Goal: Task Accomplishment & Management: Manage account settings

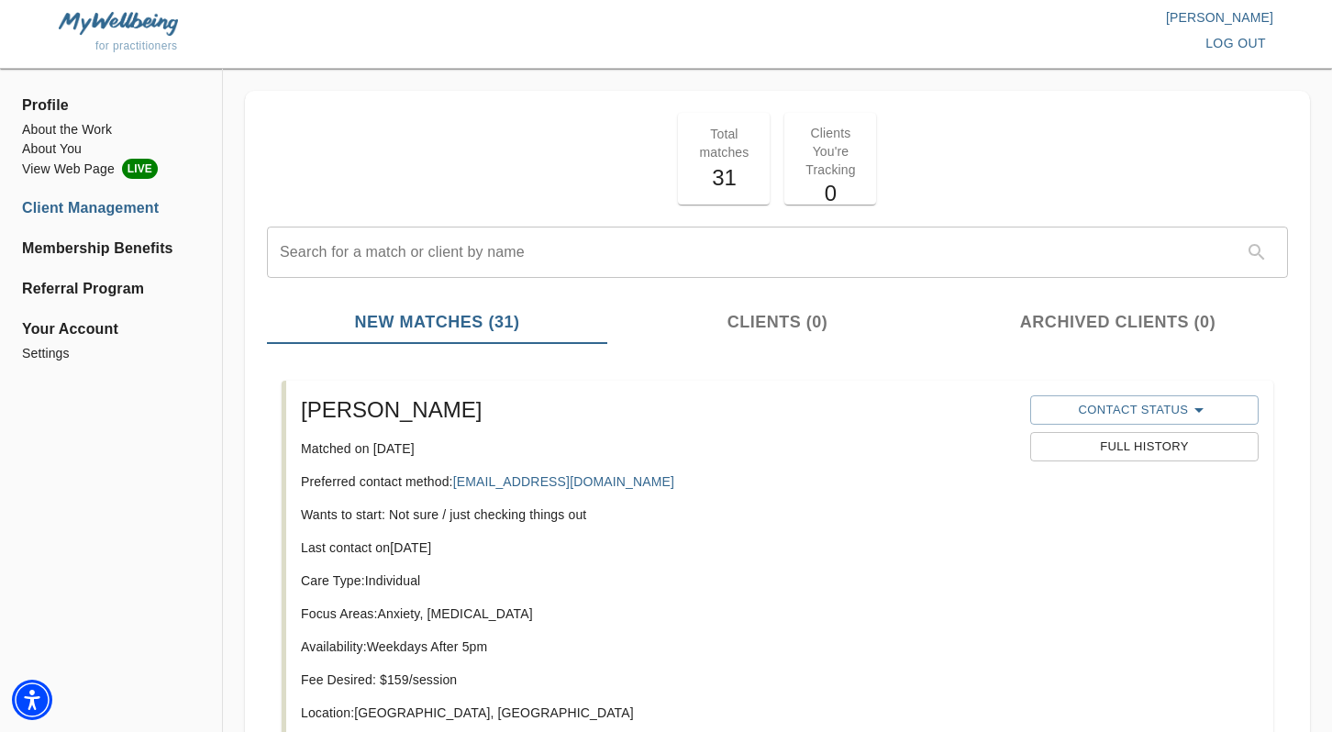
scroll to position [349, 0]
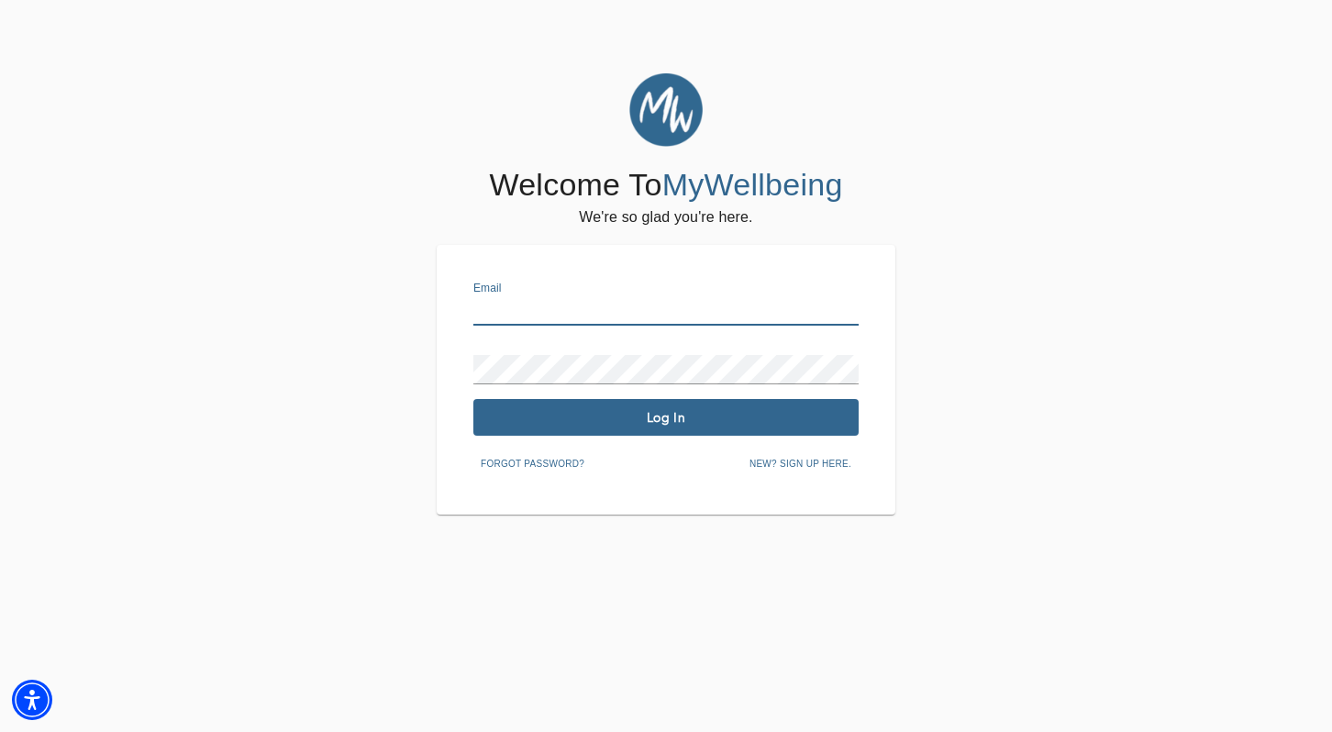
click at [548, 310] on input "text" at bounding box center [665, 310] width 385 height 29
type input "[EMAIL_ADDRESS][DOMAIN_NAME]"
click at [755, 419] on span "Log In" at bounding box center [666, 417] width 371 height 17
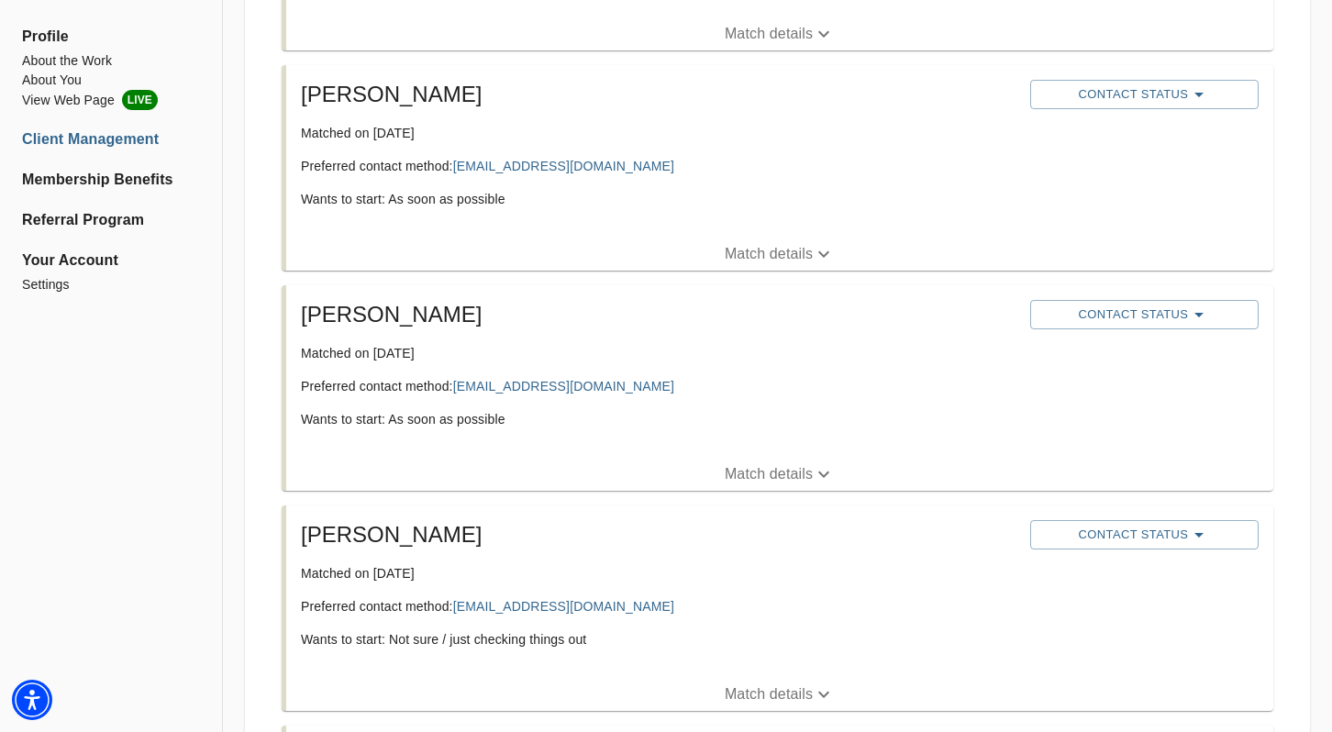
scroll to position [537, 0]
drag, startPoint x: 581, startPoint y: 608, endPoint x: 157, endPoint y: 3, distance: 738.9
drag, startPoint x: 383, startPoint y: 535, endPoint x: 304, endPoint y: 535, distance: 79.8
click at [304, 535] on h5 "[PERSON_NAME]" at bounding box center [658, 533] width 714 height 29
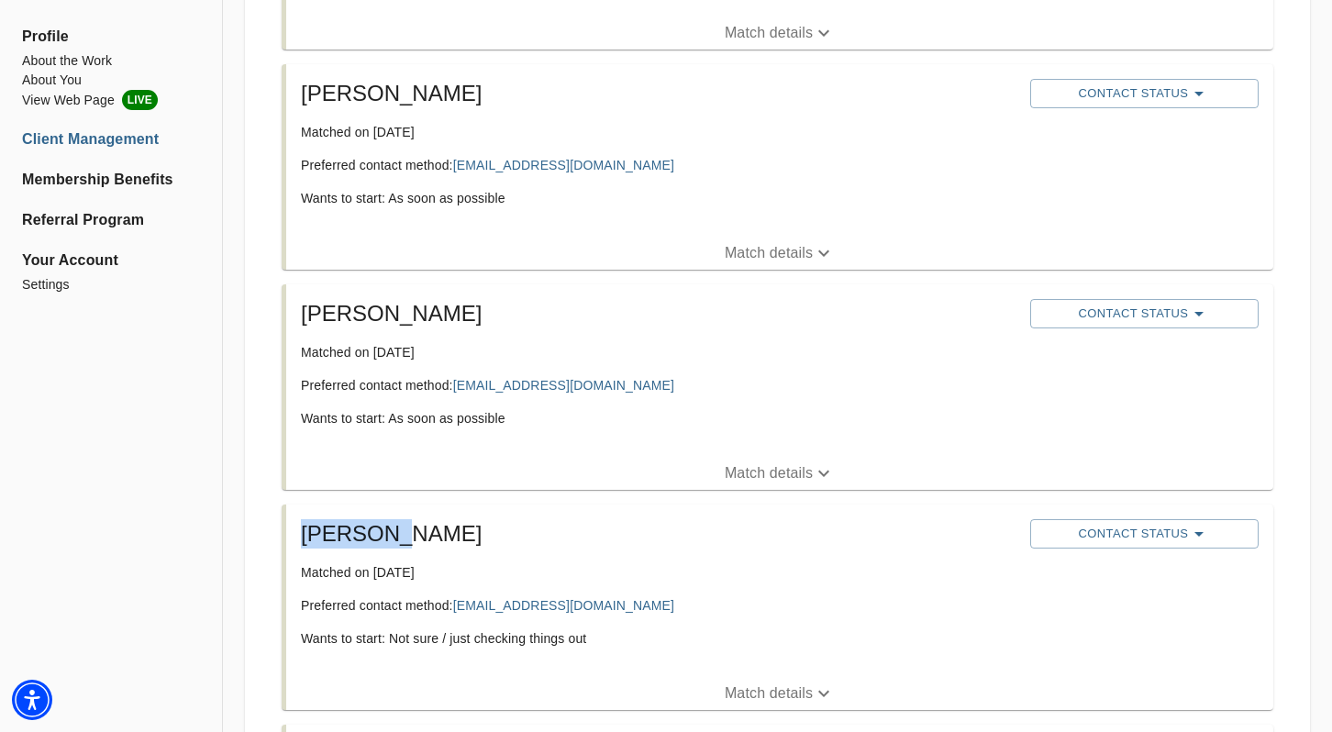
copy h5 "[PERSON_NAME]"
drag, startPoint x: 328, startPoint y: 535, endPoint x: 704, endPoint y: 2, distance: 652.2
click at [1127, 530] on span "Contact Status" at bounding box center [1144, 534] width 210 height 22
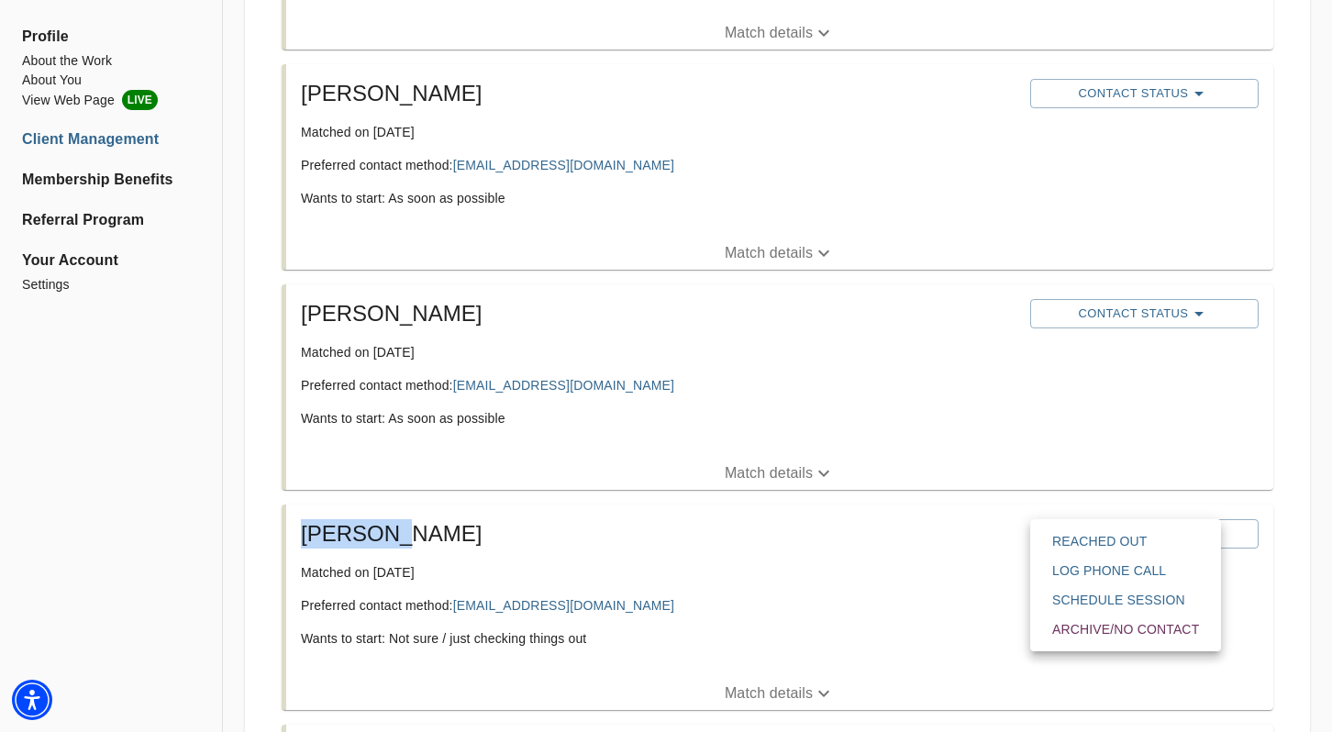
click at [1122, 542] on span "Reached Out" at bounding box center [1125, 541] width 147 height 18
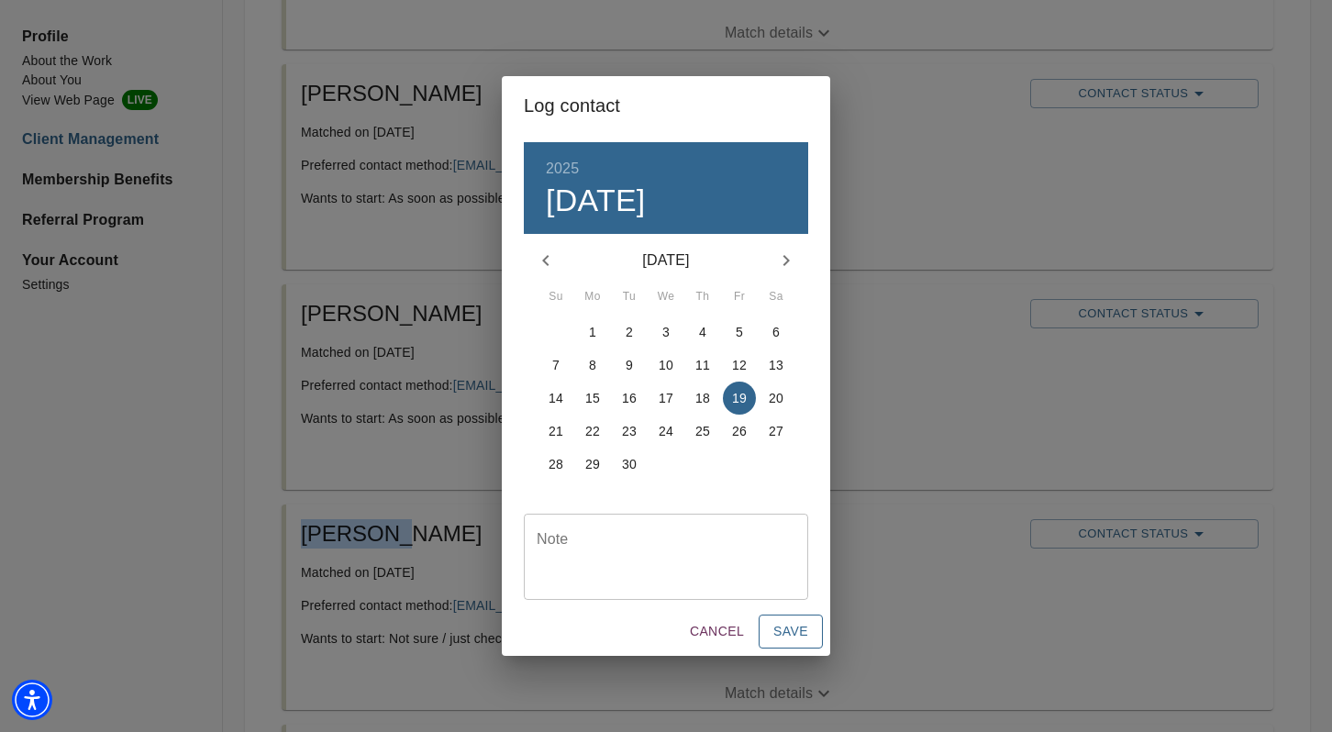
click at [784, 637] on span "Save" at bounding box center [790, 631] width 35 height 23
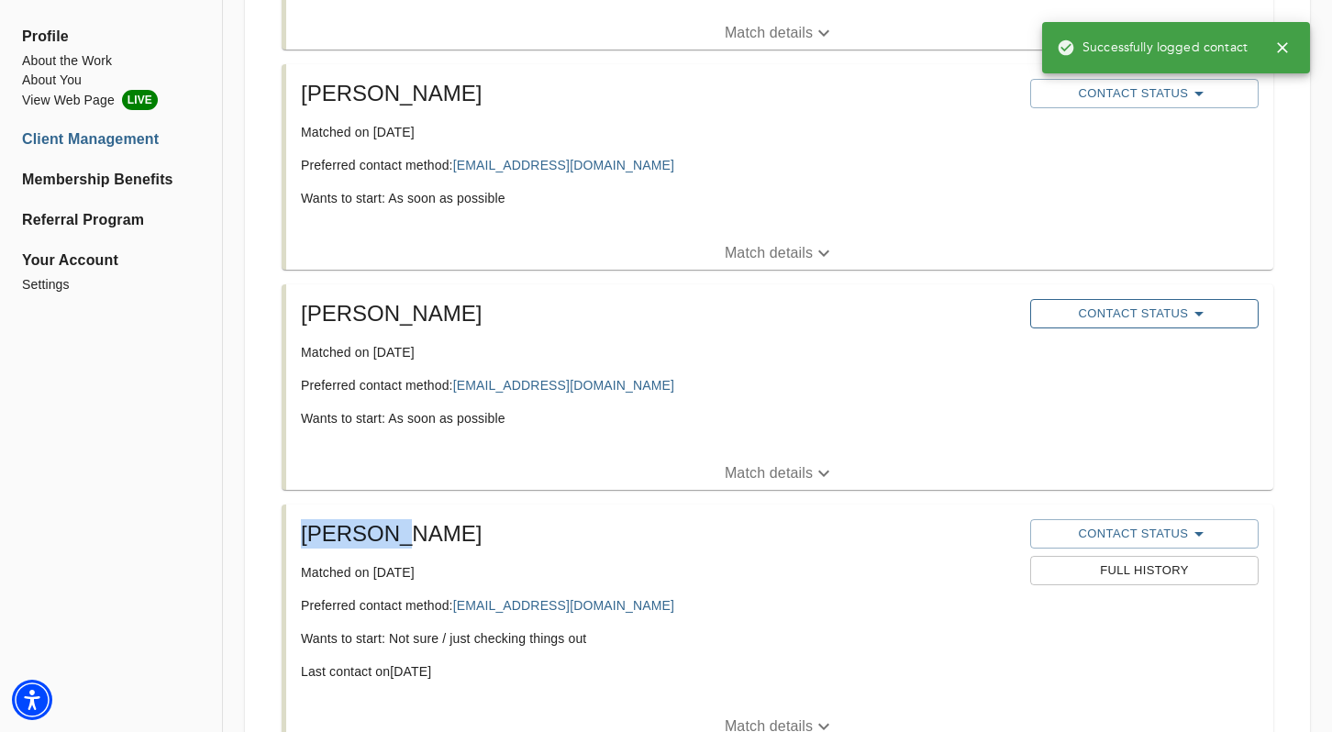
click at [1117, 311] on span "Contact Status" at bounding box center [1144, 314] width 210 height 22
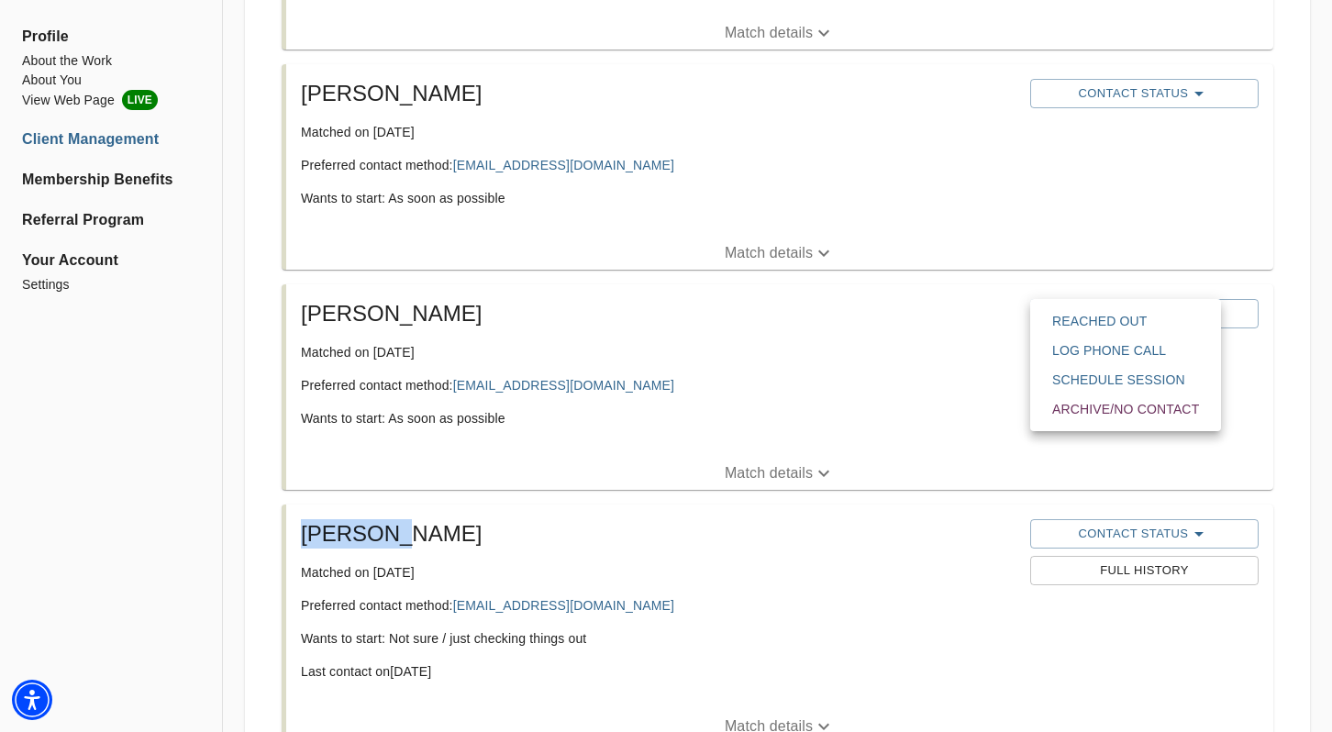
click at [1119, 320] on span "Reached Out" at bounding box center [1125, 321] width 147 height 18
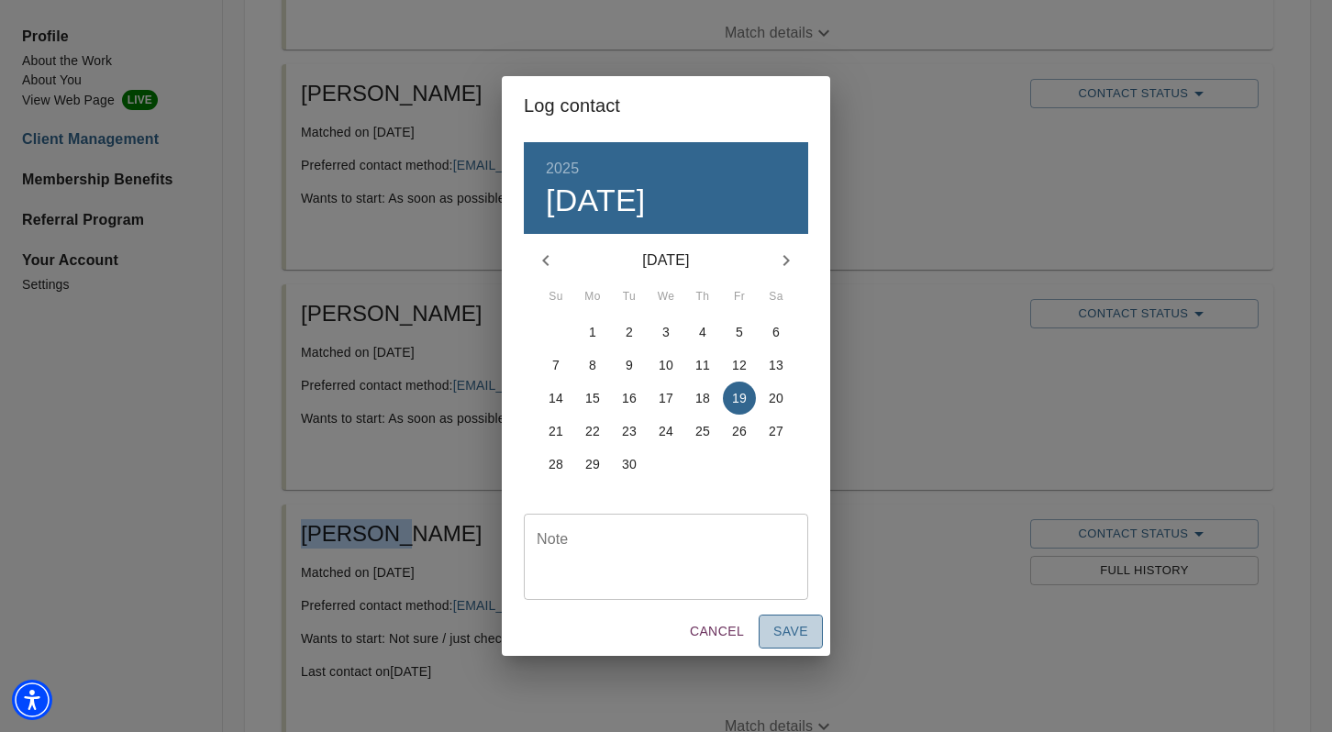
click at [799, 636] on span "Save" at bounding box center [790, 631] width 35 height 23
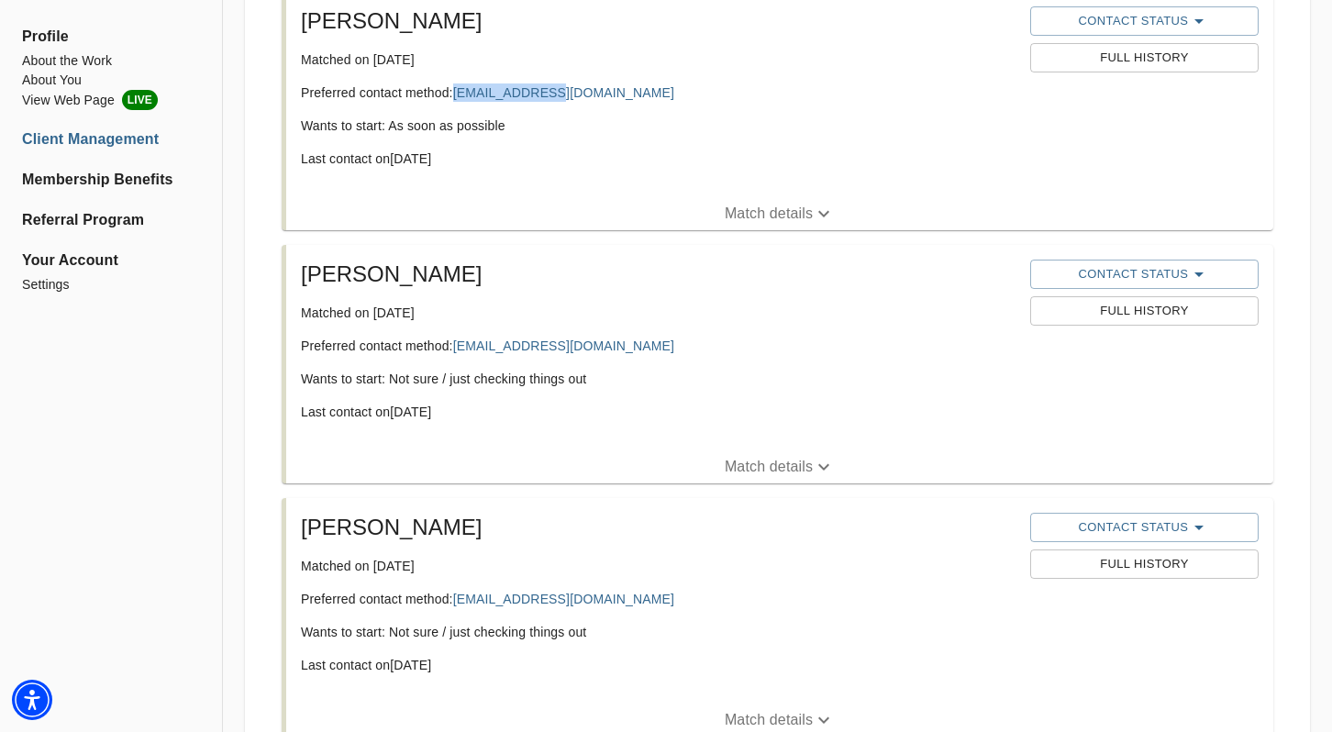
scroll to position [844, 0]
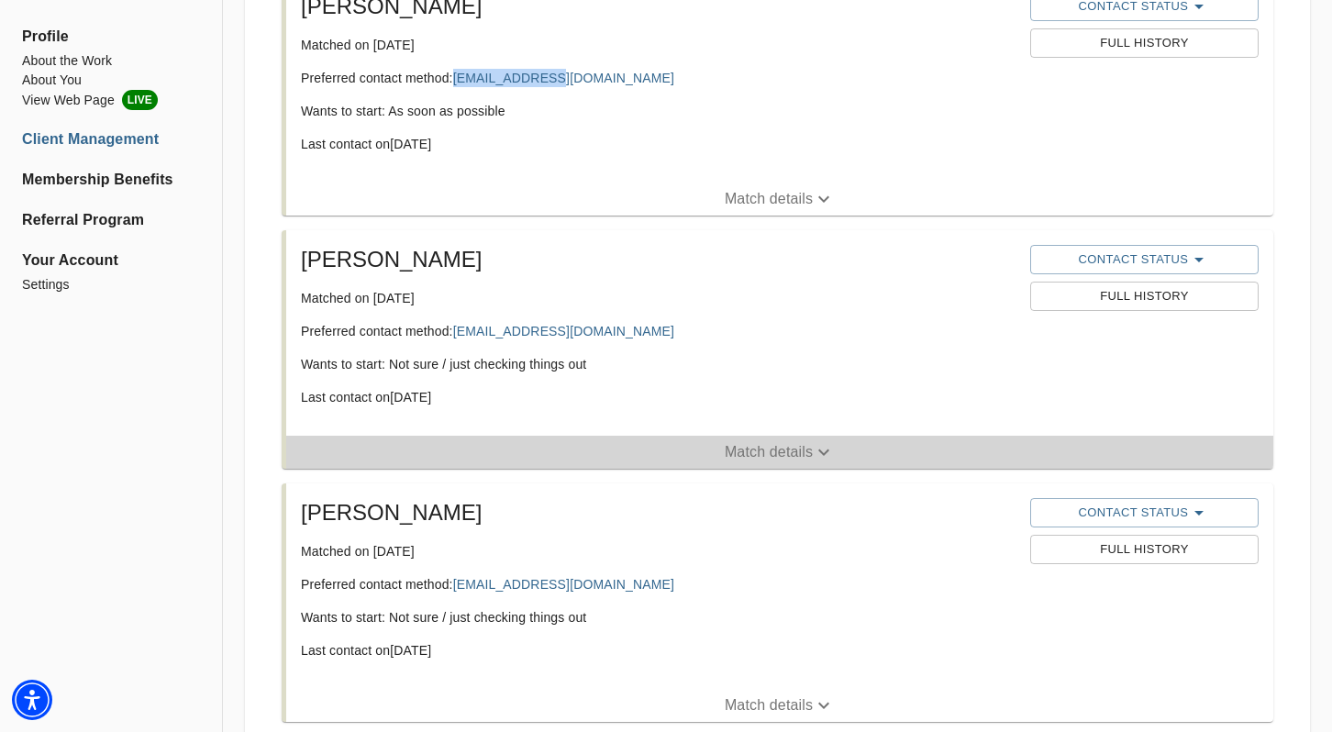
click at [790, 460] on p "Match details" at bounding box center [769, 452] width 88 height 22
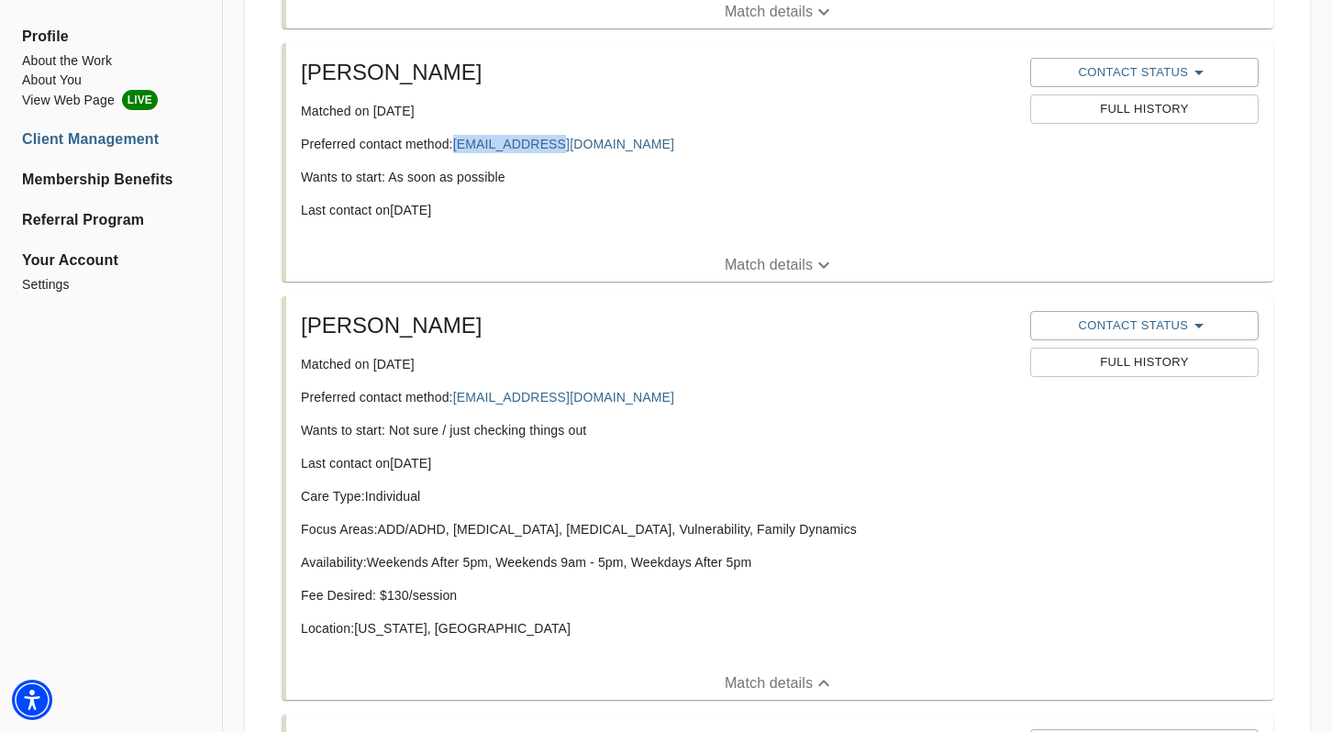
scroll to position [759, 0]
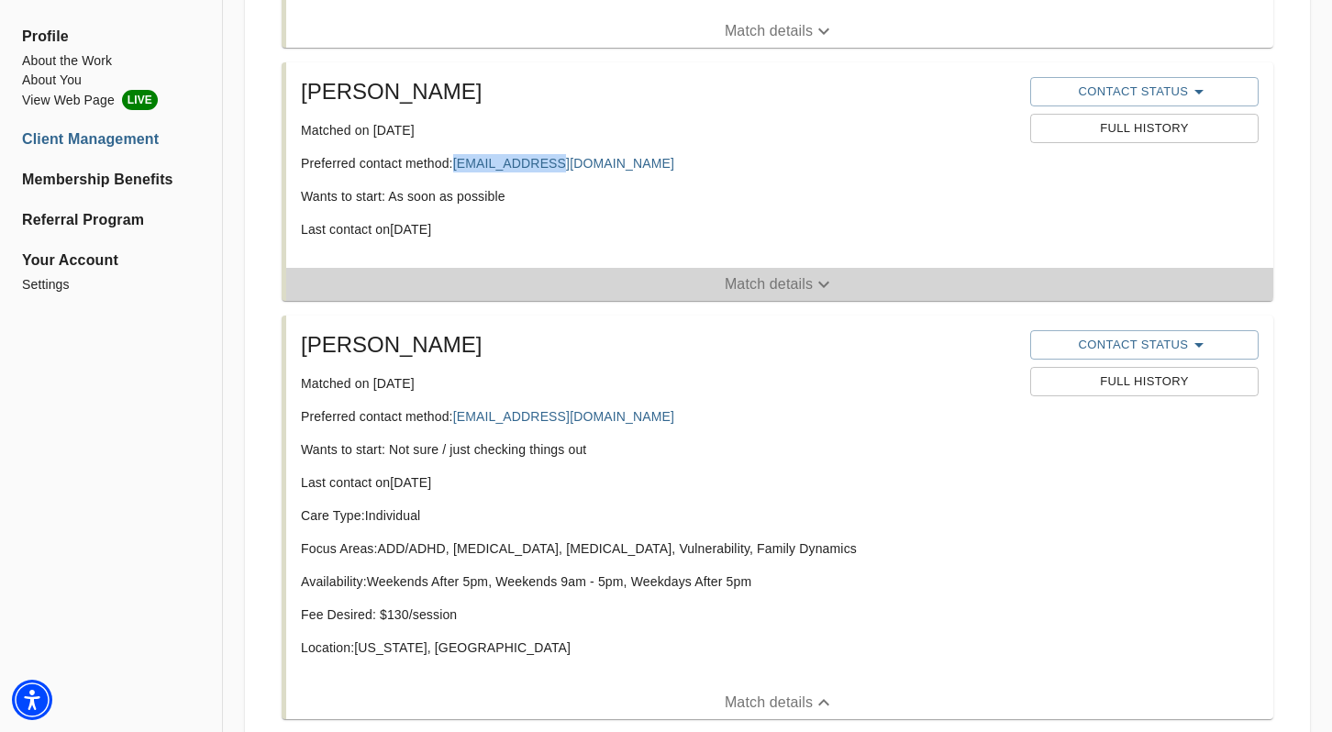
click at [786, 287] on p "Match details" at bounding box center [769, 284] width 88 height 22
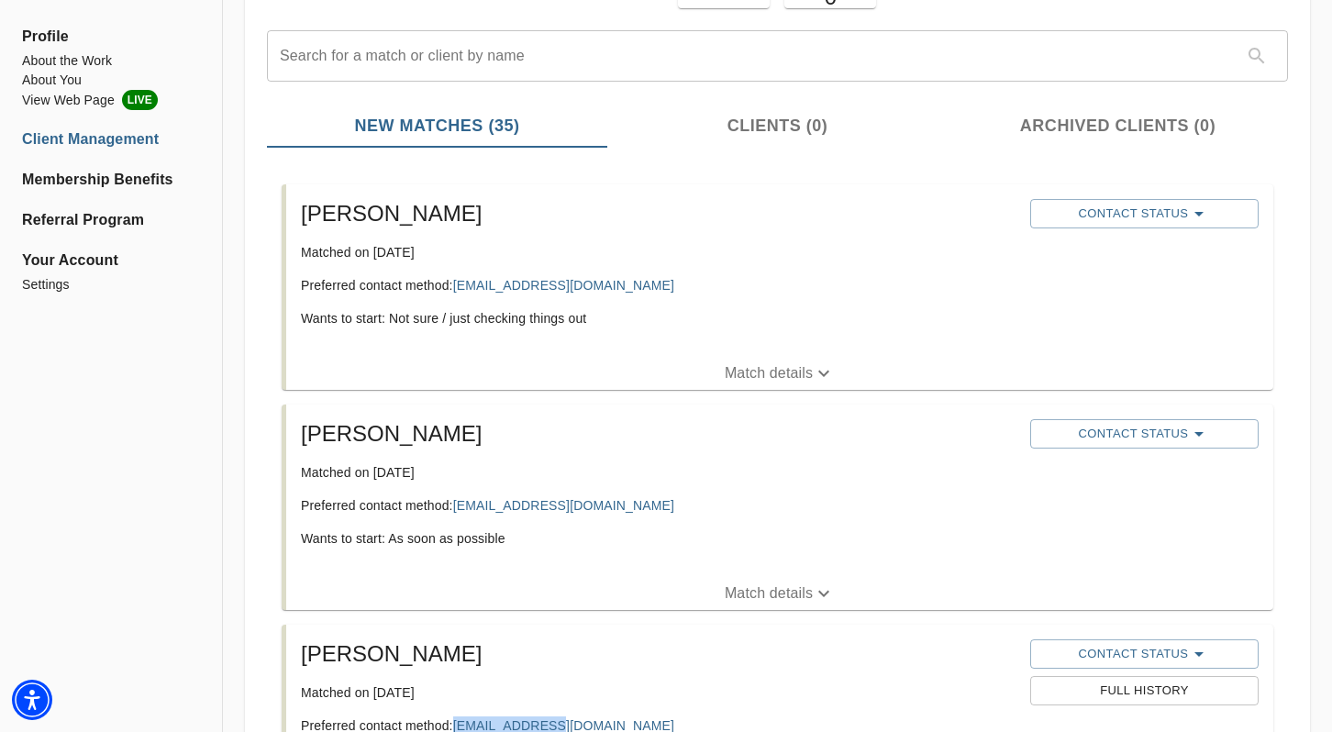
scroll to position [205, 0]
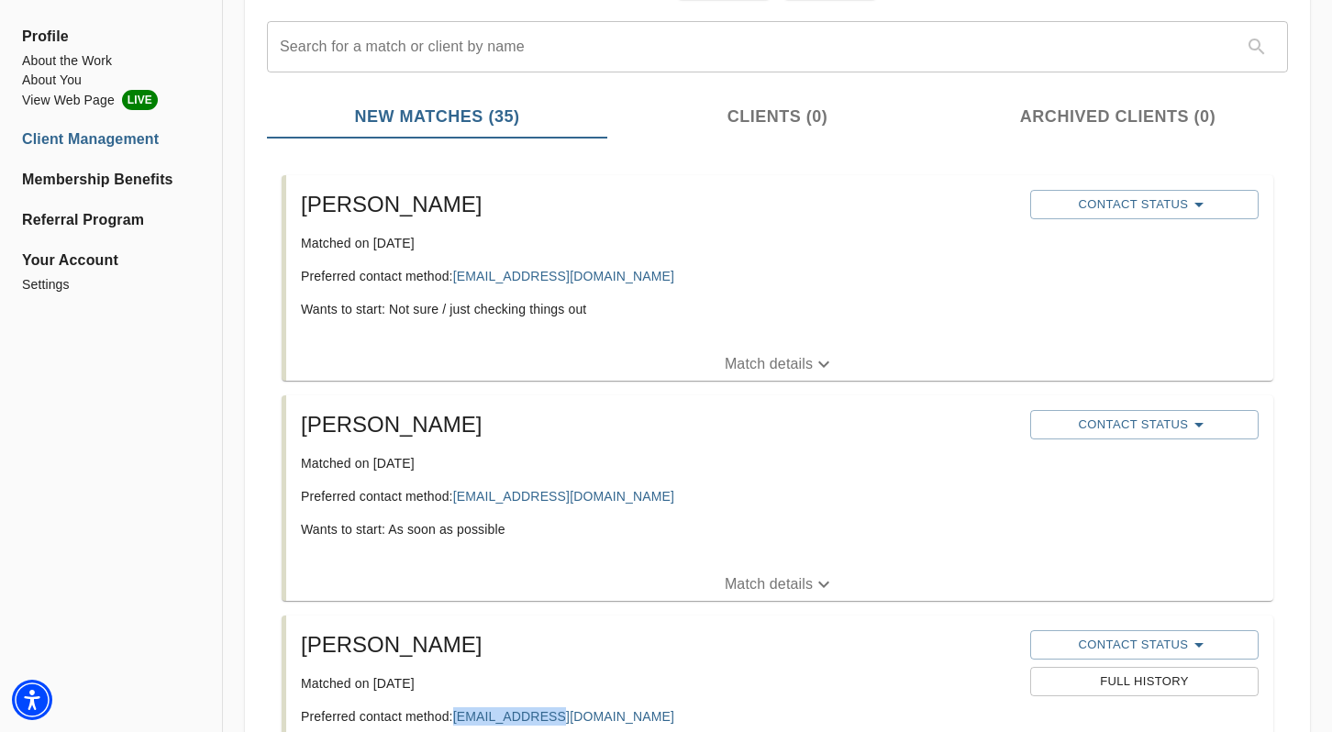
click at [697, 361] on span "Match details" at bounding box center [779, 364] width 987 height 22
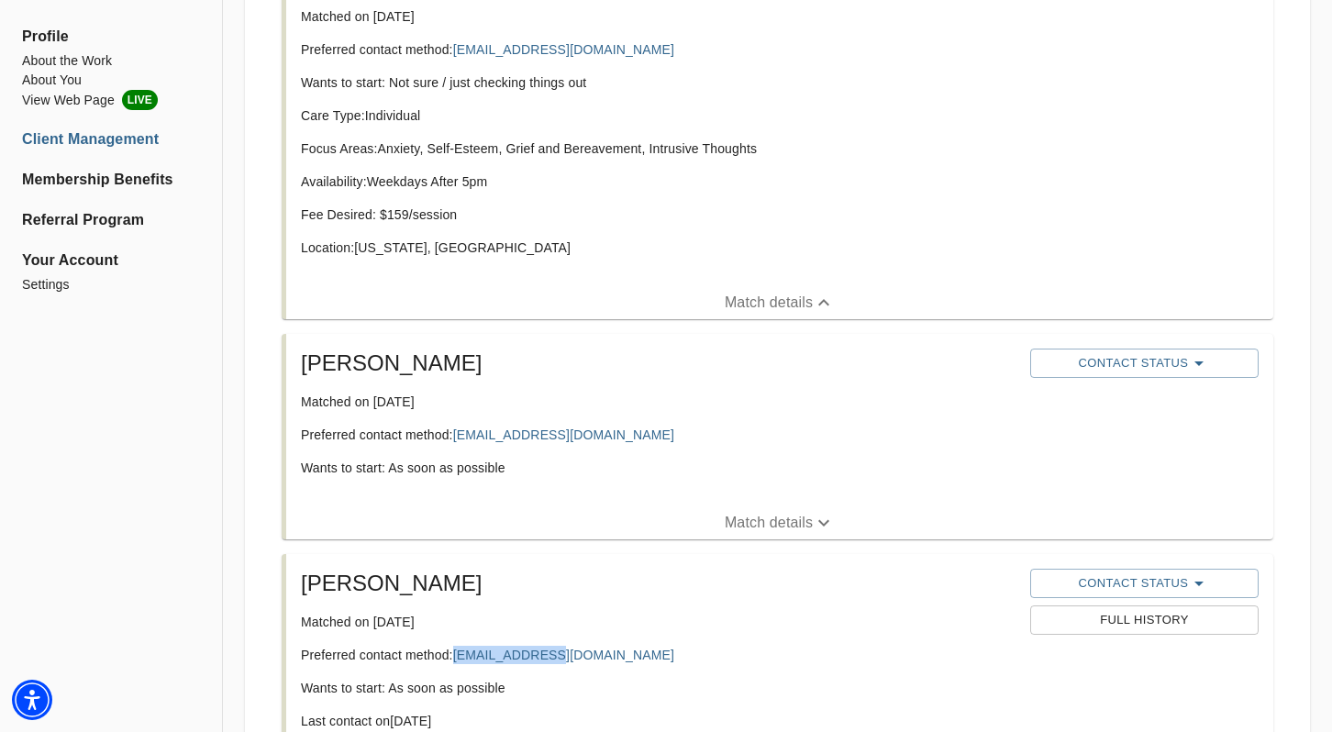
scroll to position [432, 0]
click at [790, 522] on p "Match details" at bounding box center [769, 523] width 88 height 22
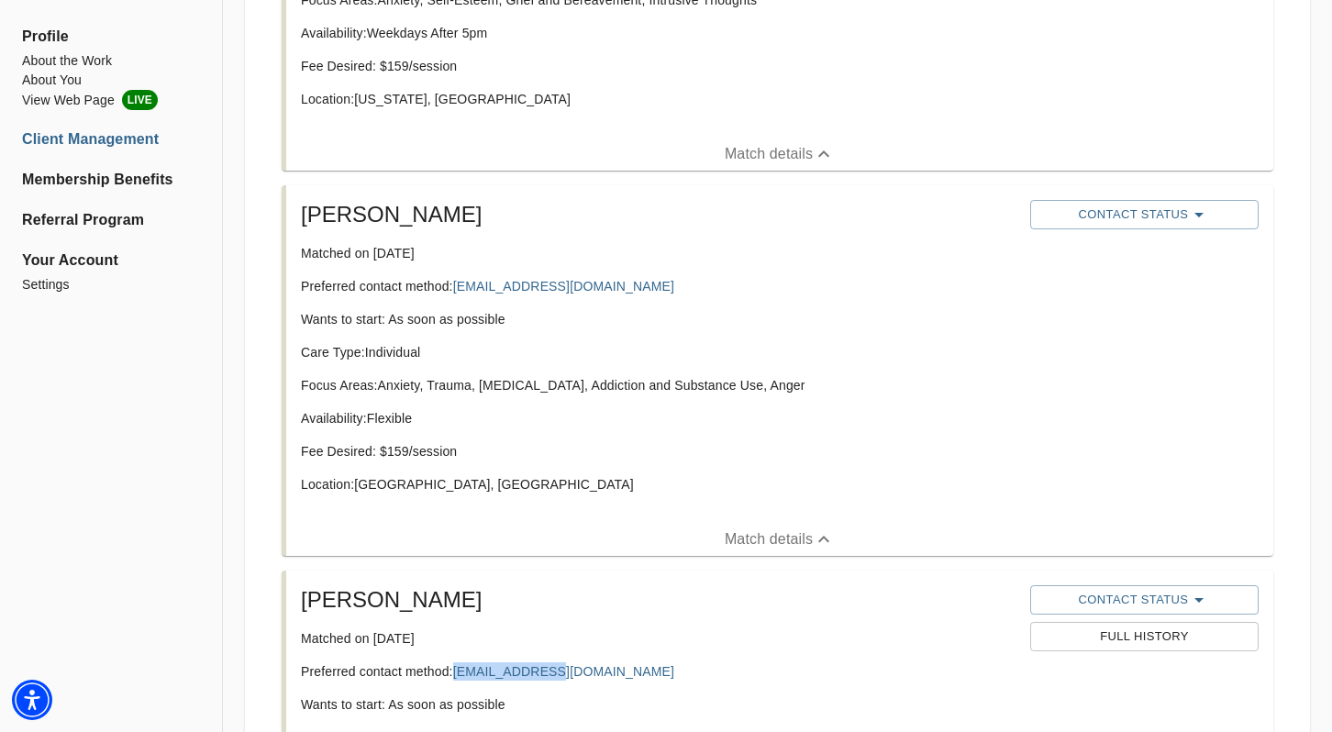
scroll to position [593, 0]
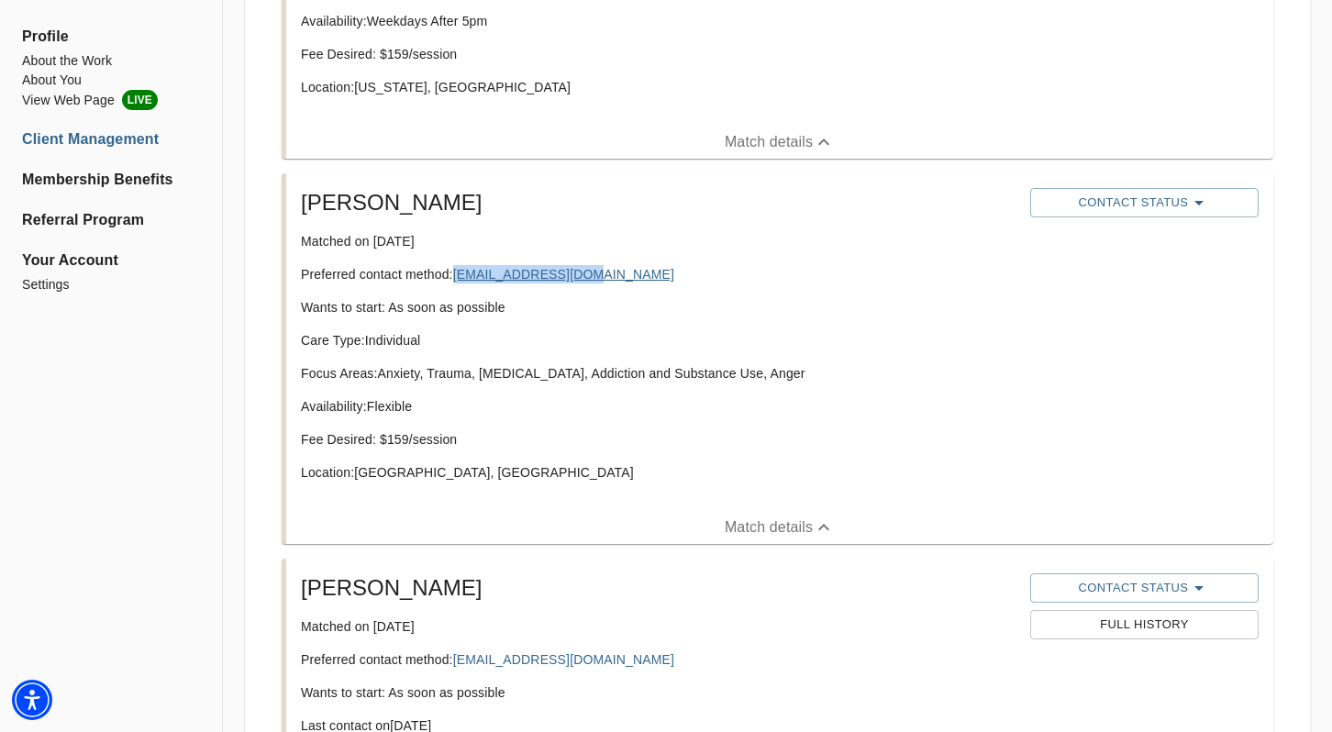
copy link "Tobelieve28@msn.com"
drag, startPoint x: 556, startPoint y: 278, endPoint x: 614, endPoint y: 55, distance: 230.2
click at [1094, 201] on span "Contact Status" at bounding box center [1144, 203] width 210 height 22
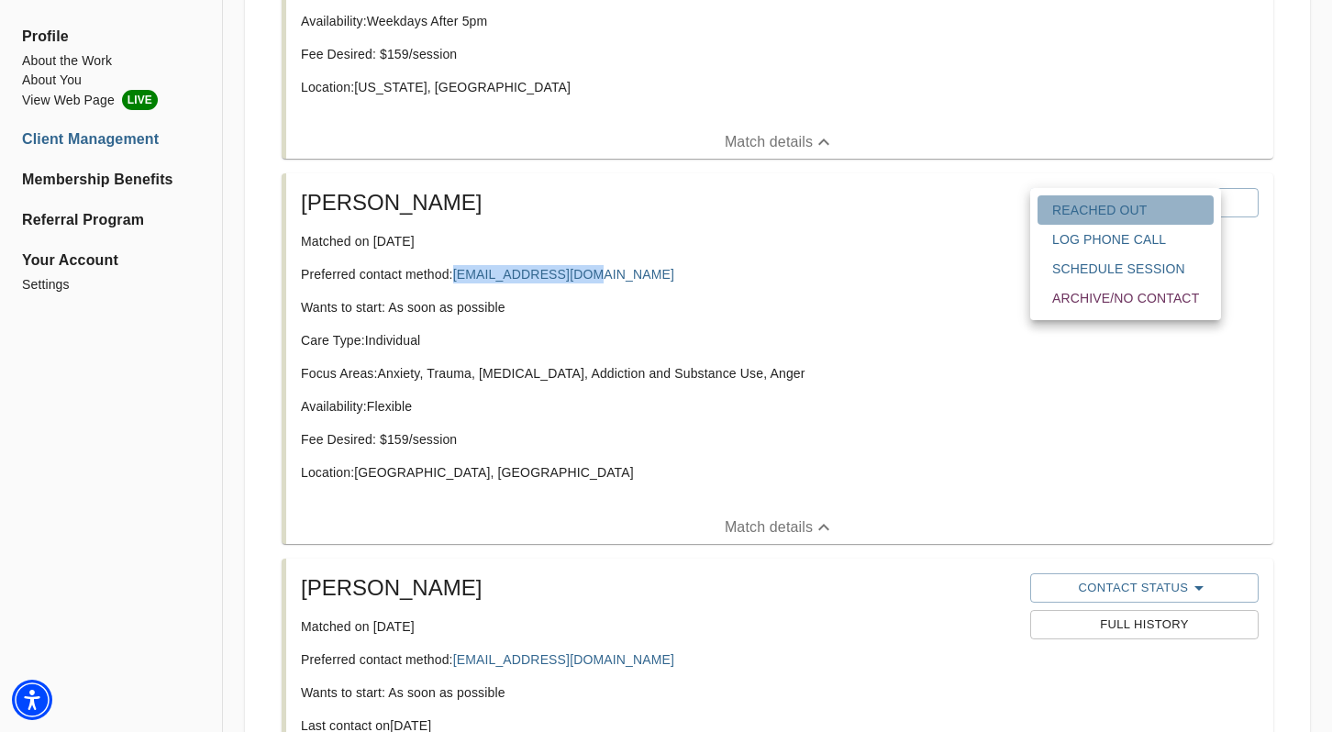
click at [1096, 208] on span "Reached Out" at bounding box center [1125, 210] width 147 height 18
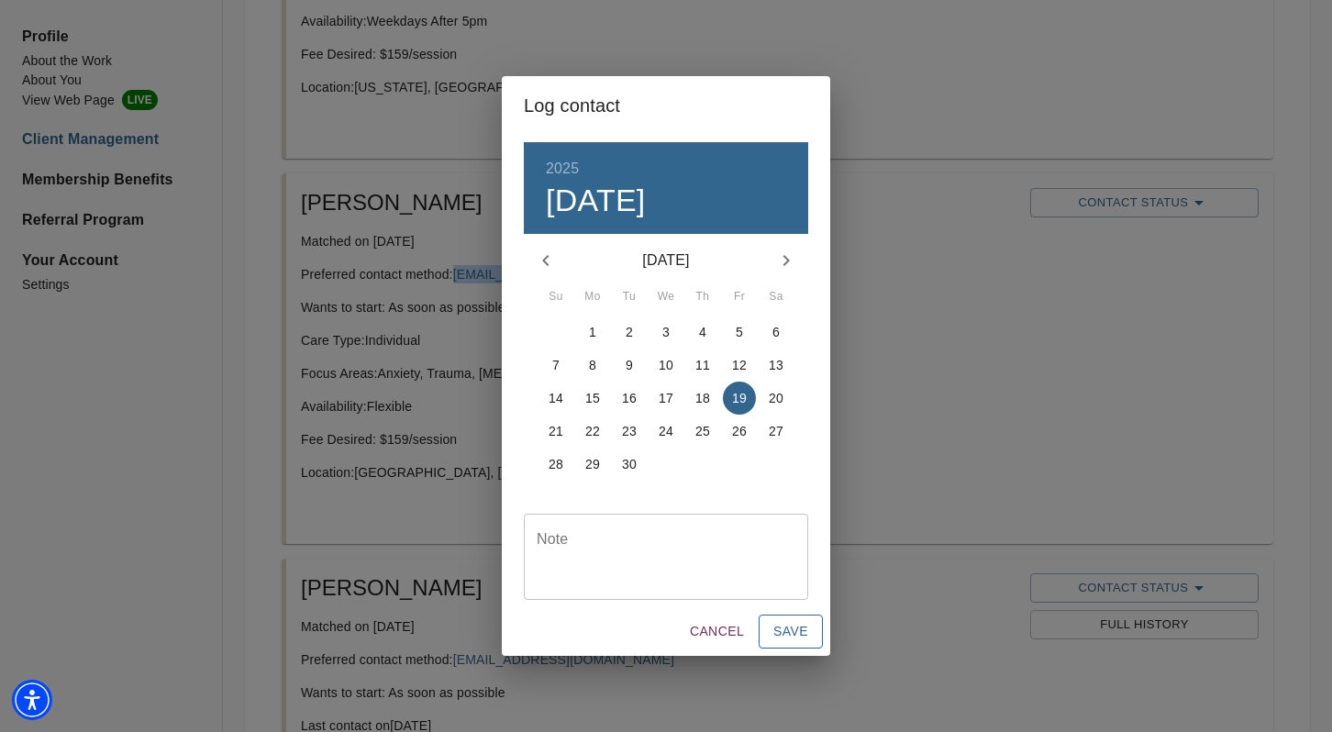
click at [793, 634] on span "Save" at bounding box center [790, 631] width 35 height 23
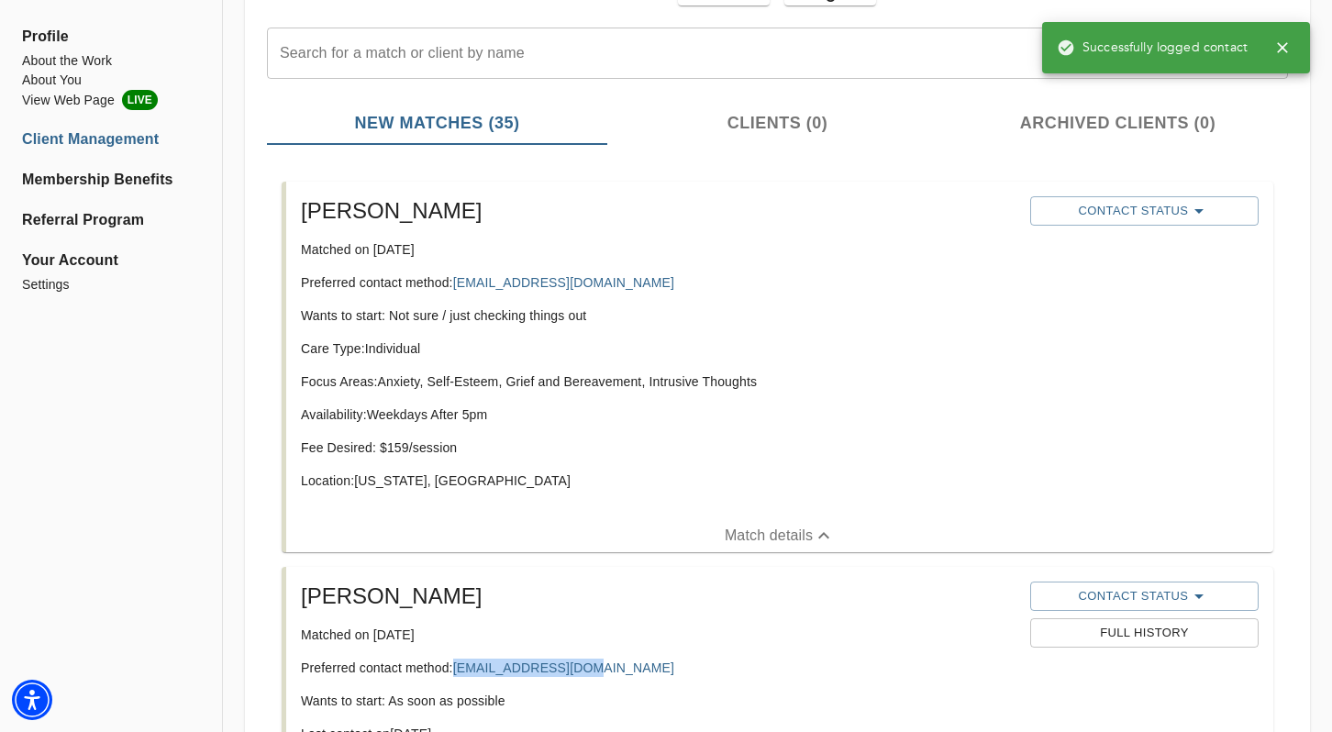
scroll to position [184, 0]
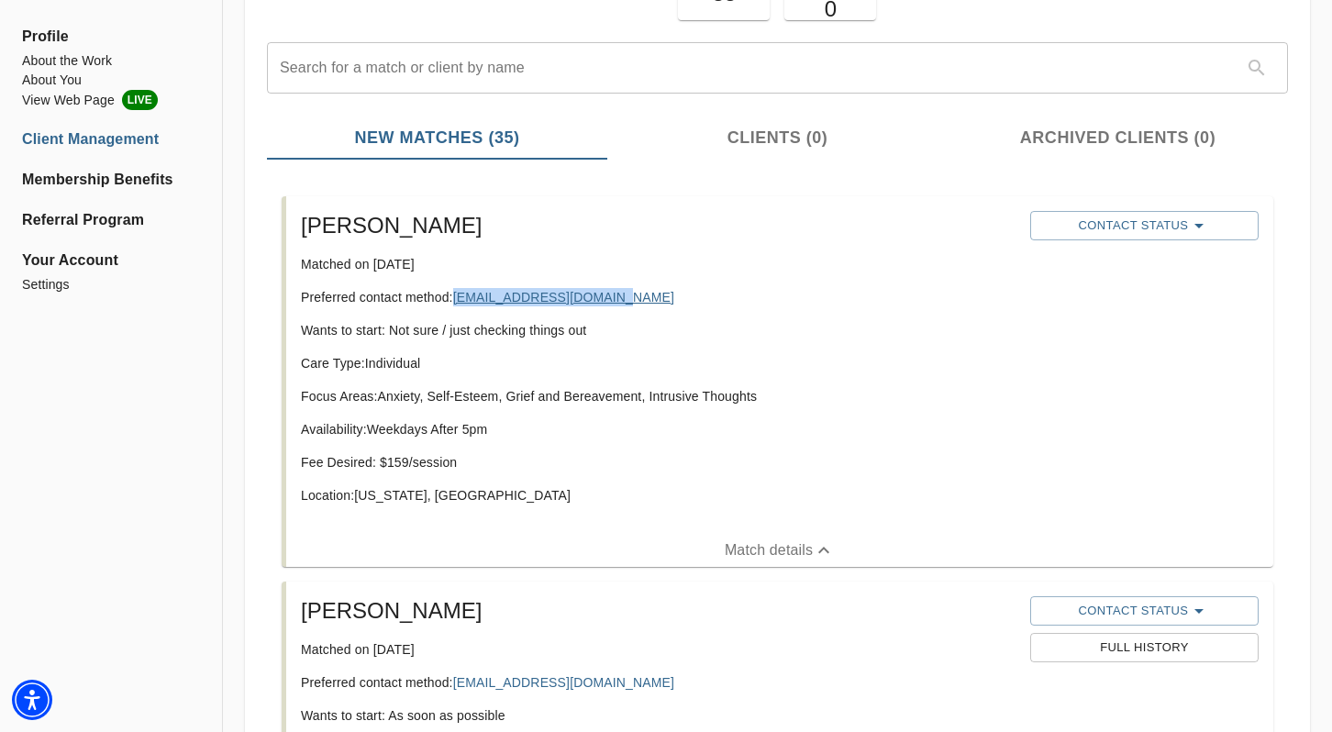
copy link "jamierosetrip@gmail.com"
drag, startPoint x: 516, startPoint y: 299, endPoint x: 278, endPoint y: 7, distance: 376.7
